Goal: Information Seeking & Learning: Learn about a topic

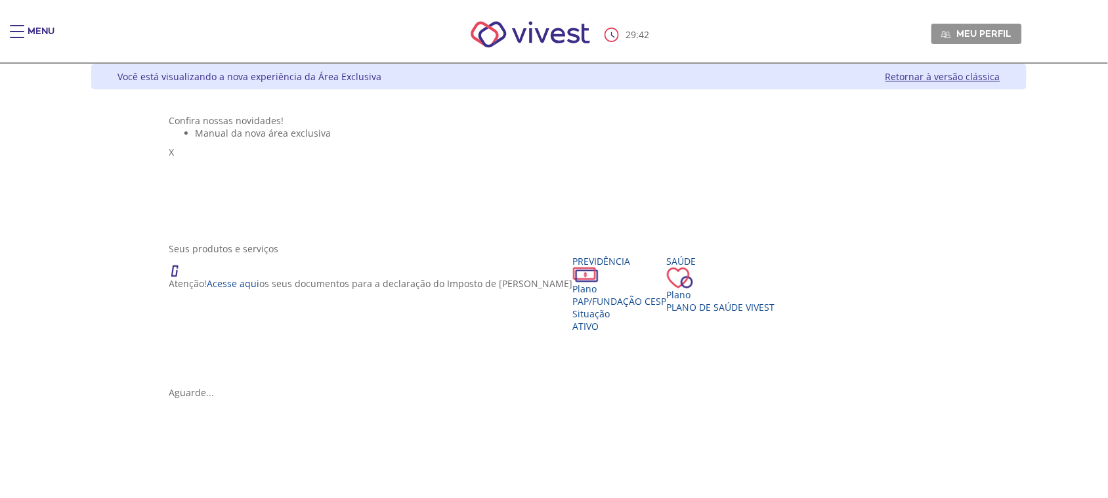
click at [14, 32] on span "Main header" at bounding box center [17, 31] width 14 height 1
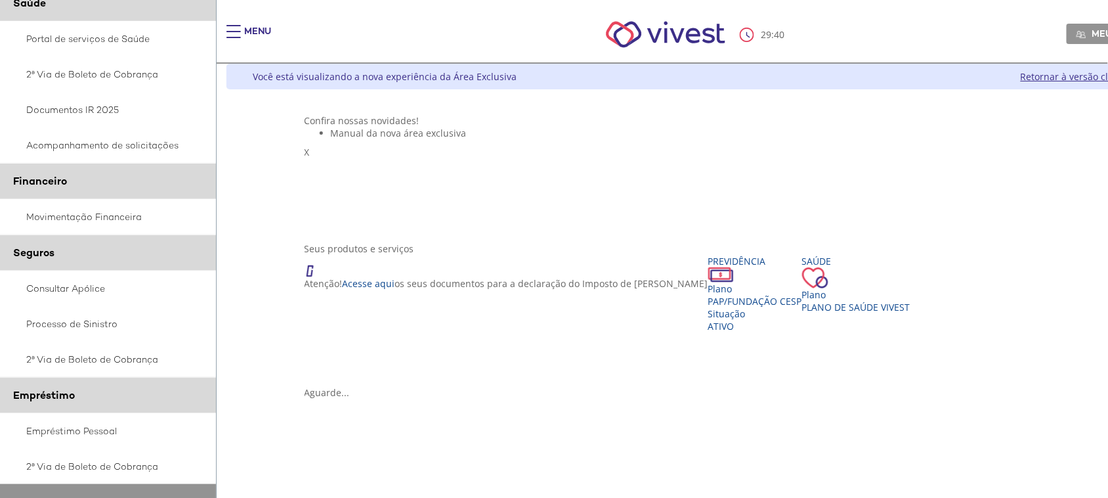
scroll to position [164, 0]
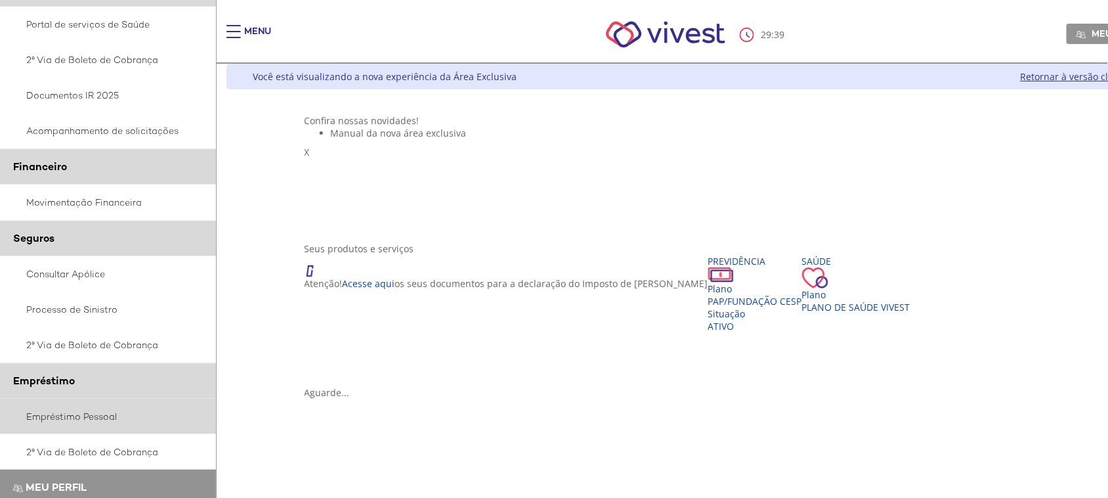
click at [48, 412] on link "Empréstimo Pessoal" at bounding box center [108, 415] width 217 height 35
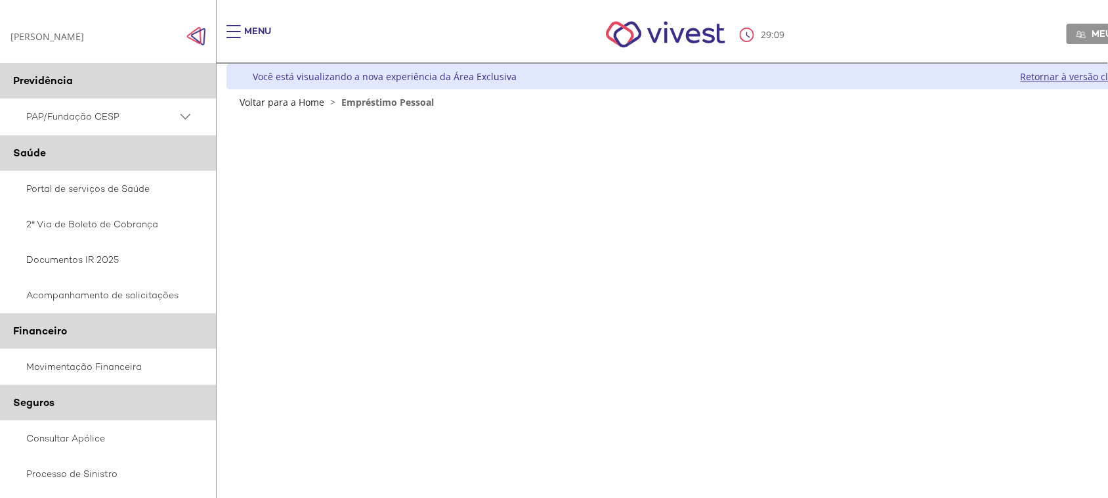
click at [228, 33] on div "Main header" at bounding box center [233, 38] width 14 height 26
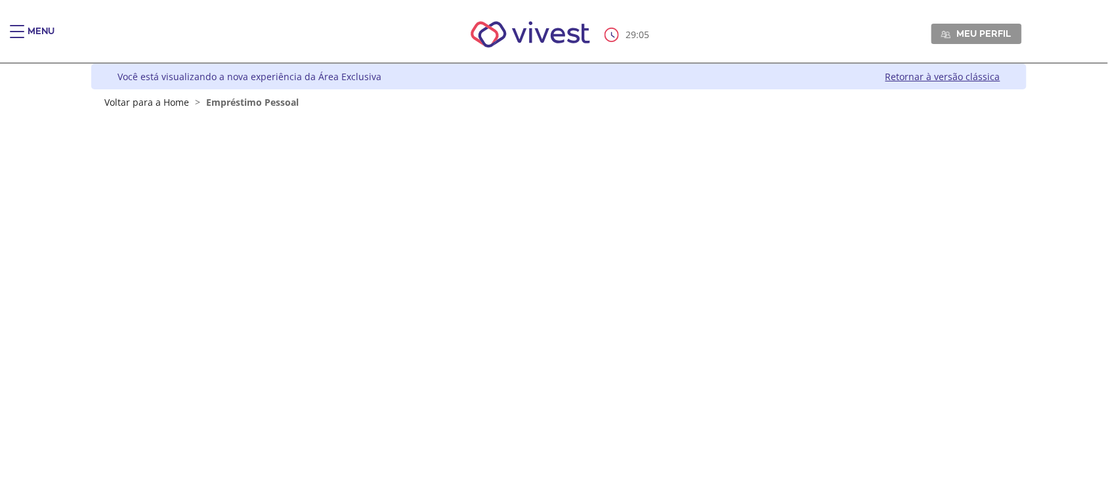
click at [267, 102] on span "Empréstimo Pessoal" at bounding box center [252, 102] width 93 height 12
click at [930, 73] on link "Retornar à versão clássica" at bounding box center [943, 76] width 115 height 12
